Goal: Navigation & Orientation: Find specific page/section

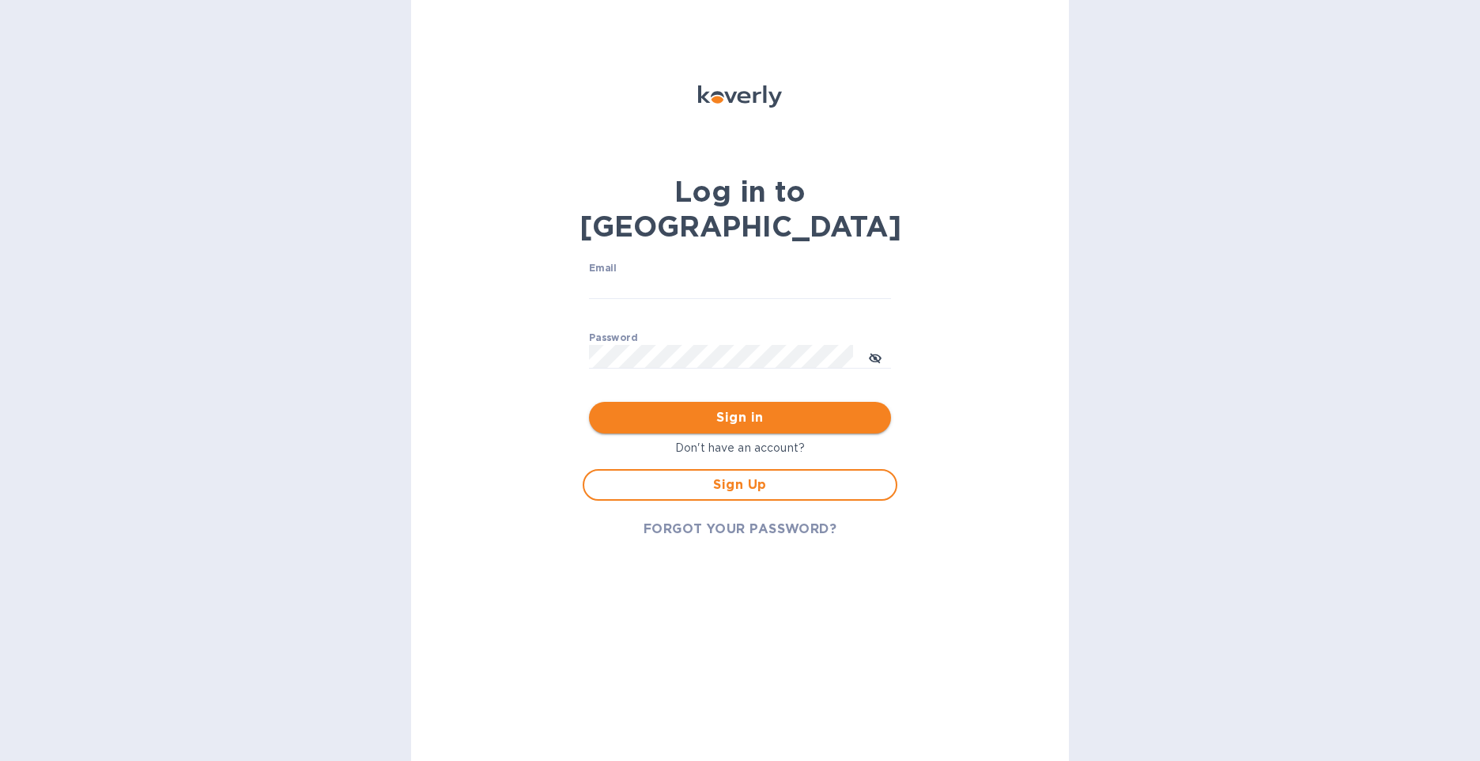
type input "[PERSON_NAME][EMAIL_ADDRESS][PERSON_NAME][DOMAIN_NAME]"
click at [715, 408] on span "Sign in" at bounding box center [740, 417] width 277 height 19
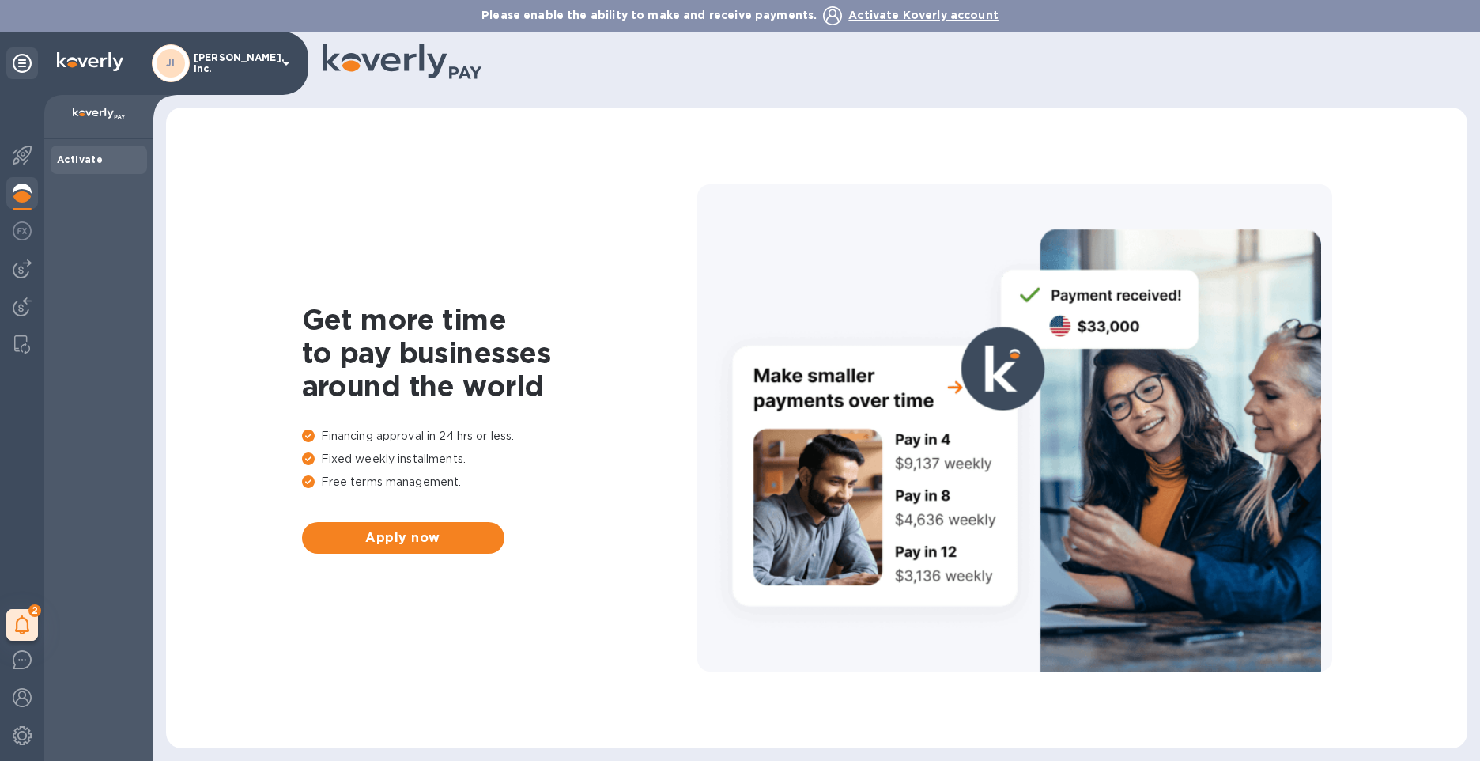
click at [768, 197] on div at bounding box center [1014, 427] width 635 height 487
click at [22, 658] on img at bounding box center [22, 659] width 19 height 19
click at [17, 622] on icon at bounding box center [22, 624] width 15 height 19
